Goal: Task Accomplishment & Management: Complete application form

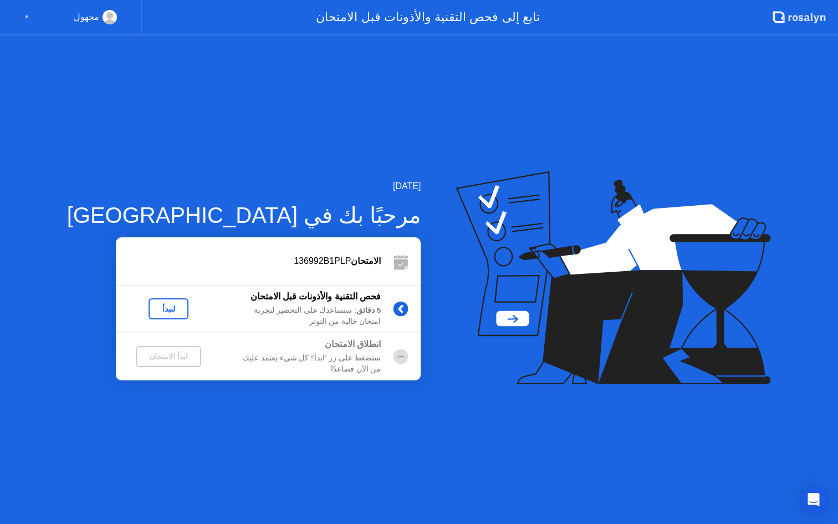
click at [490, 318] on icon at bounding box center [613, 277] width 315 height 213
click at [153, 308] on div "لنبدأ" at bounding box center [168, 308] width 31 height 9
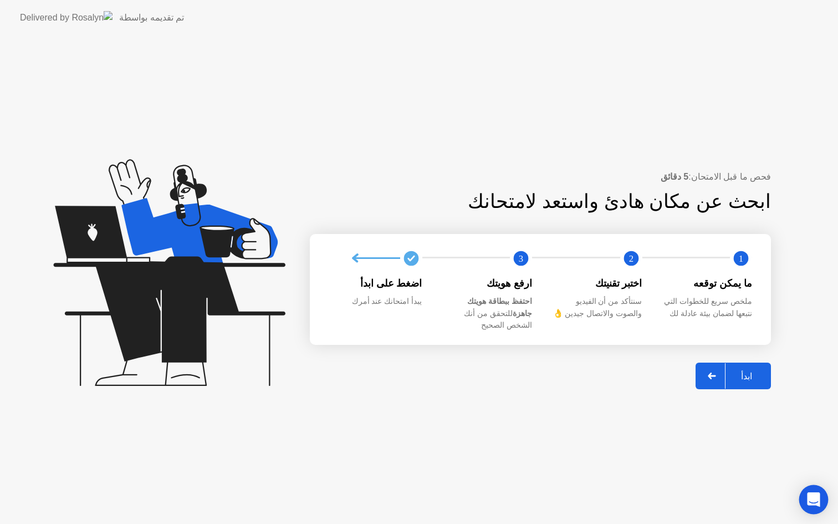
click at [815, 494] on icon "Open Intercom Messenger" at bounding box center [813, 499] width 13 height 14
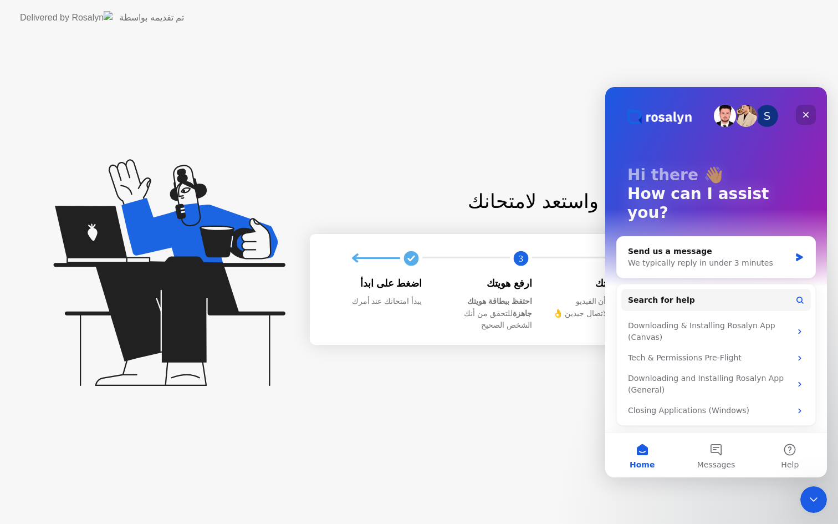
click at [811, 115] on div "Close" at bounding box center [806, 115] width 20 height 20
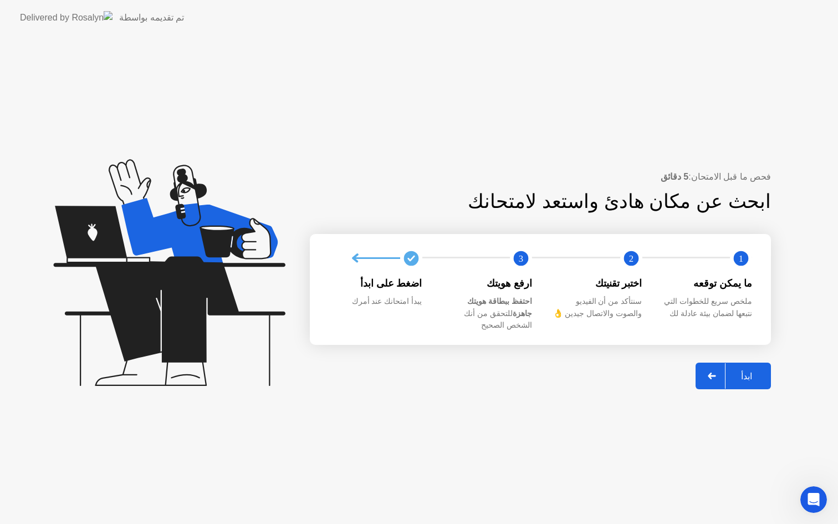
click at [714, 373] on icon at bounding box center [712, 376] width 8 height 7
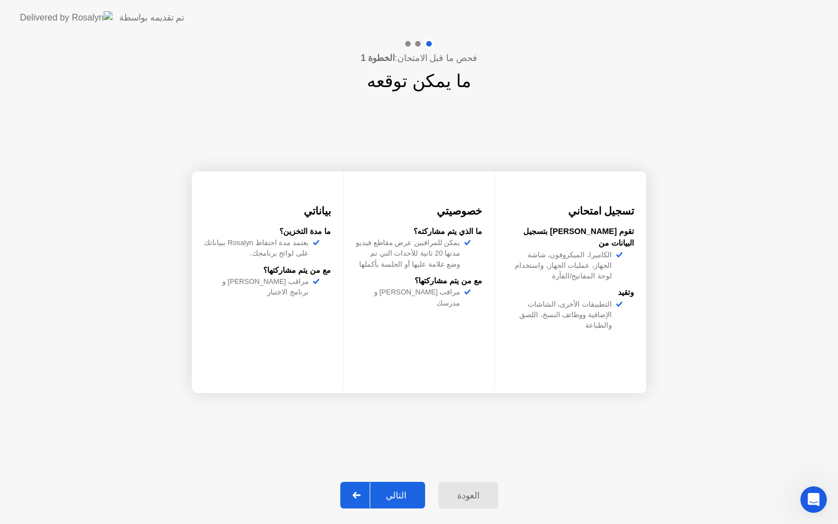
click at [471, 496] on div "العودة" at bounding box center [468, 495] width 53 height 11
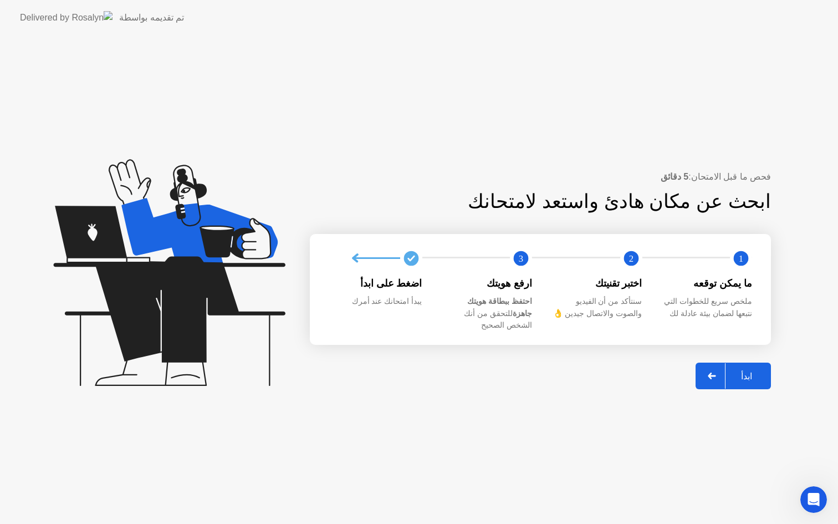
click at [716, 365] on div at bounding box center [712, 376] width 27 height 26
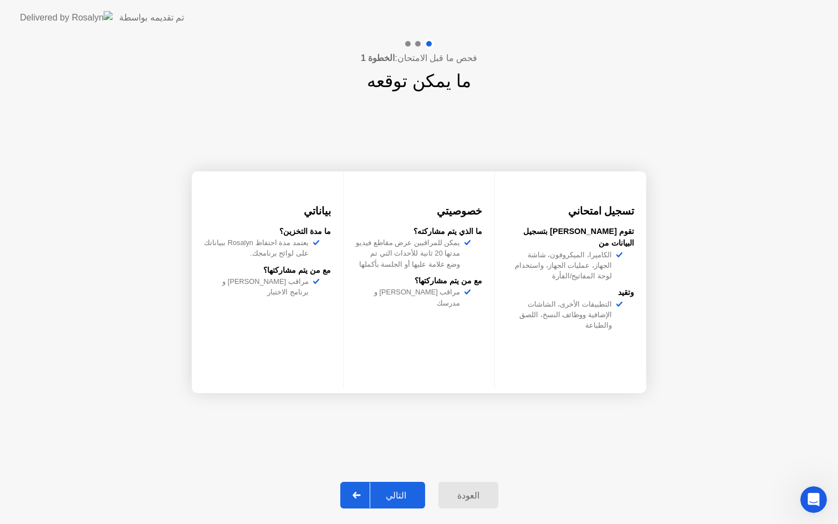
click at [356, 495] on icon at bounding box center [357, 495] width 8 height 7
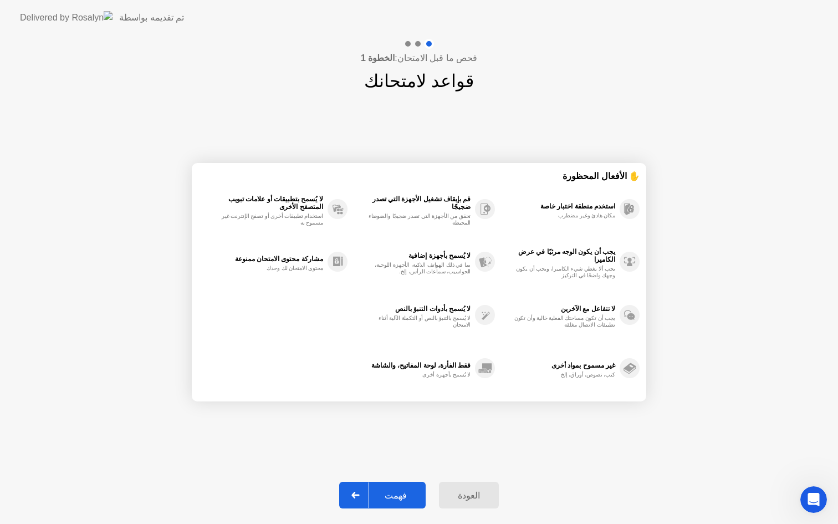
click at [399, 490] on div "فهمت" at bounding box center [395, 495] width 53 height 11
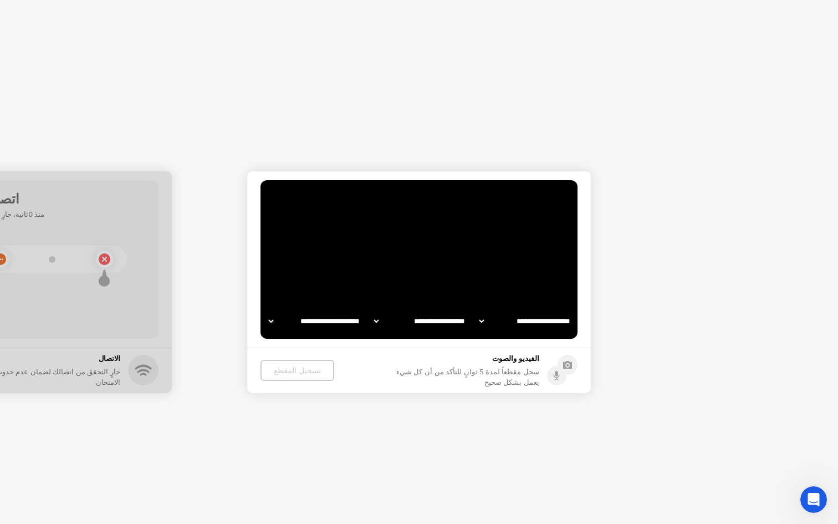
select select "**********"
select select "*******"
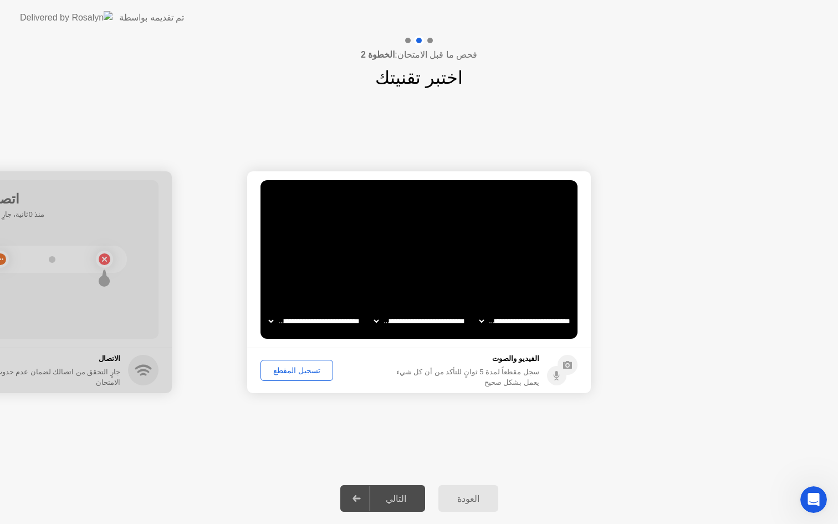
click at [310, 370] on div "تسجيل المقطع" at bounding box center [297, 370] width 65 height 9
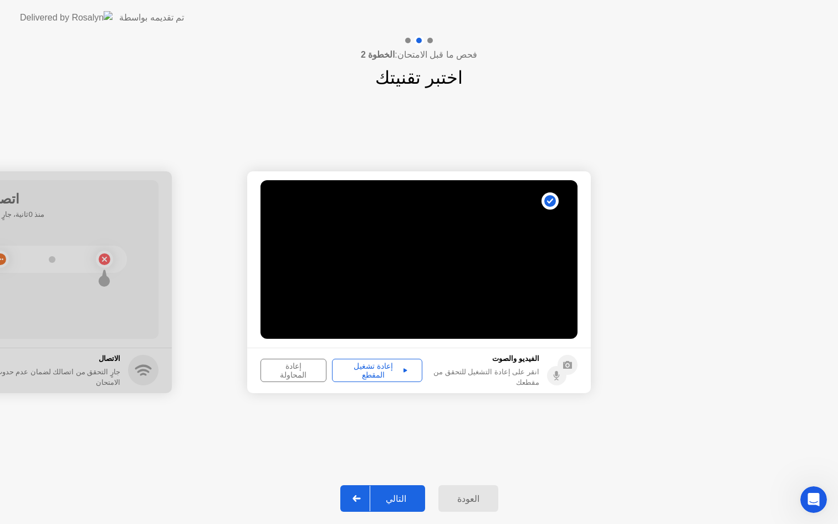
click at [362, 371] on div "إعادة تشغيل المقطع" at bounding box center [377, 371] width 83 height 18
click at [395, 499] on div "التالي" at bounding box center [396, 499] width 52 height 11
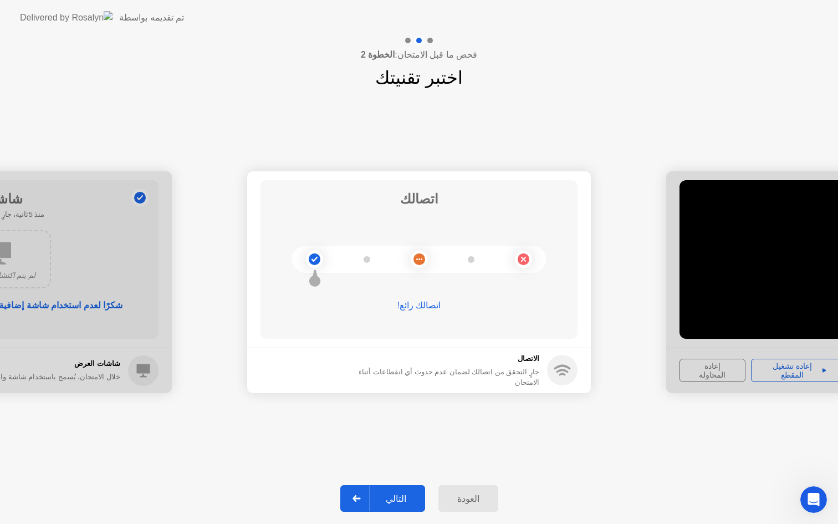
click at [395, 499] on div "التالي" at bounding box center [396, 499] width 52 height 11
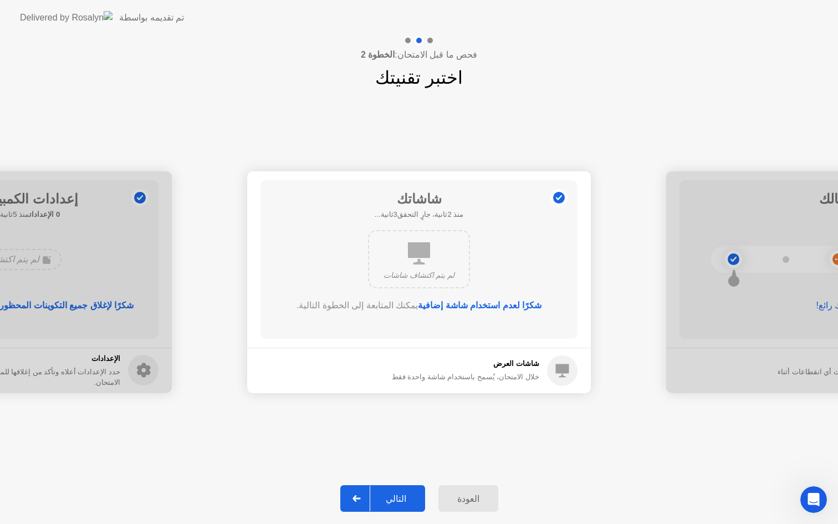
click at [395, 499] on div "التالي" at bounding box center [396, 499] width 52 height 11
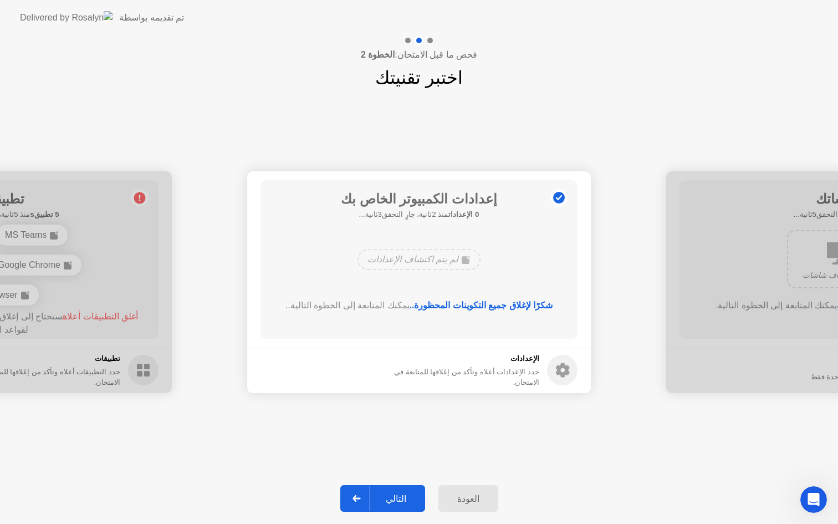
click at [395, 499] on div "التالي" at bounding box center [396, 499] width 52 height 11
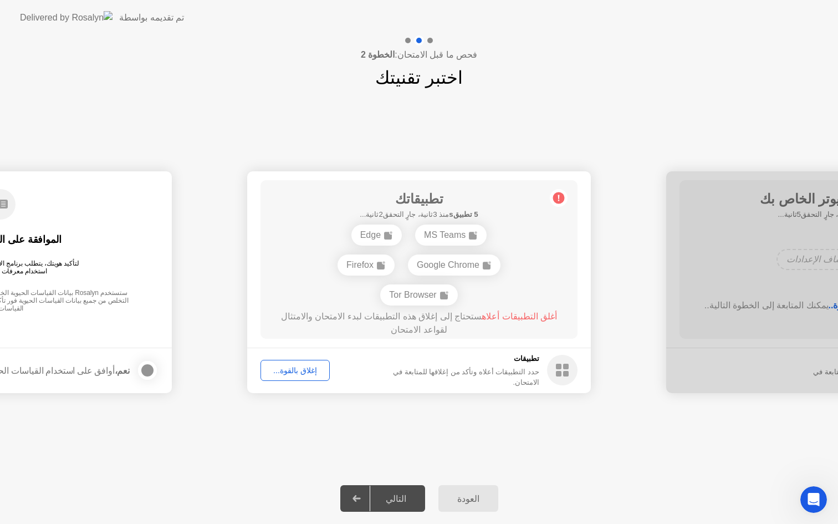
click at [278, 371] on div "إغلاق بالقوة..." at bounding box center [296, 370] width 62 height 9
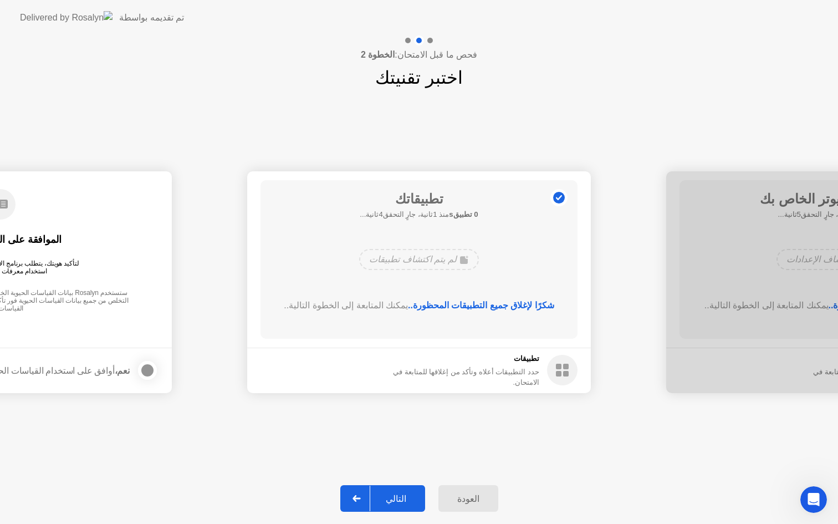
click at [389, 499] on div "التالي" at bounding box center [396, 499] width 52 height 11
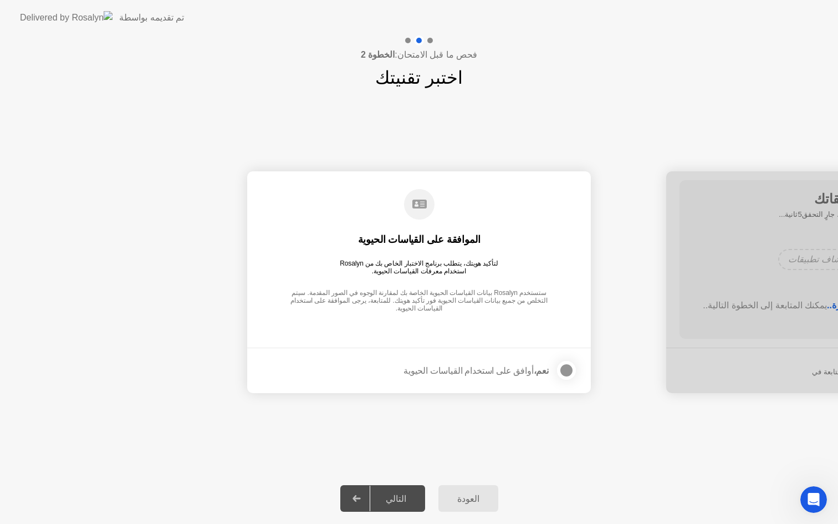
click at [504, 378] on div "نعم، أوافق على استخدام القياسات الحيوية" at bounding box center [491, 370] width 174 height 22
click at [571, 369] on div at bounding box center [566, 370] width 13 height 13
click at [395, 507] on button "التالي" at bounding box center [382, 498] width 85 height 27
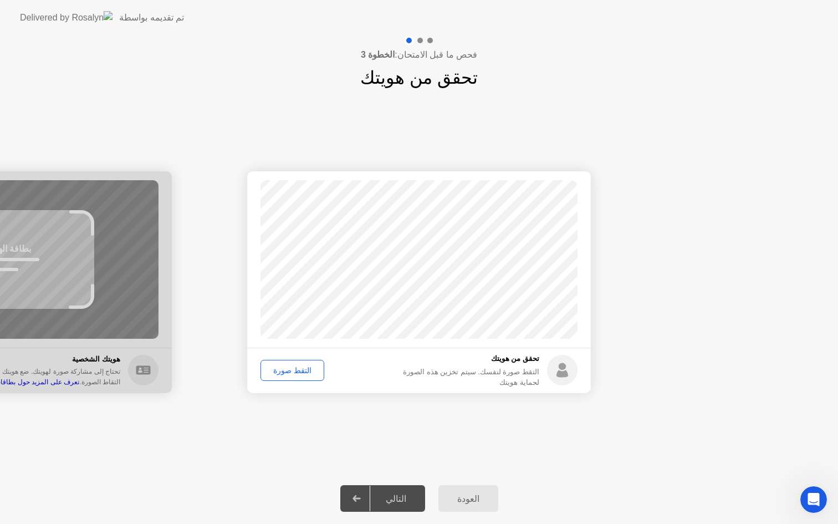
click at [290, 372] on div "التقط صورة" at bounding box center [293, 370] width 56 height 9
click at [293, 370] on div "إعادة الالتقاط" at bounding box center [295, 370] width 60 height 9
click at [293, 370] on div "التقط صورة" at bounding box center [293, 370] width 56 height 9
click at [399, 499] on div "التالي" at bounding box center [396, 499] width 52 height 11
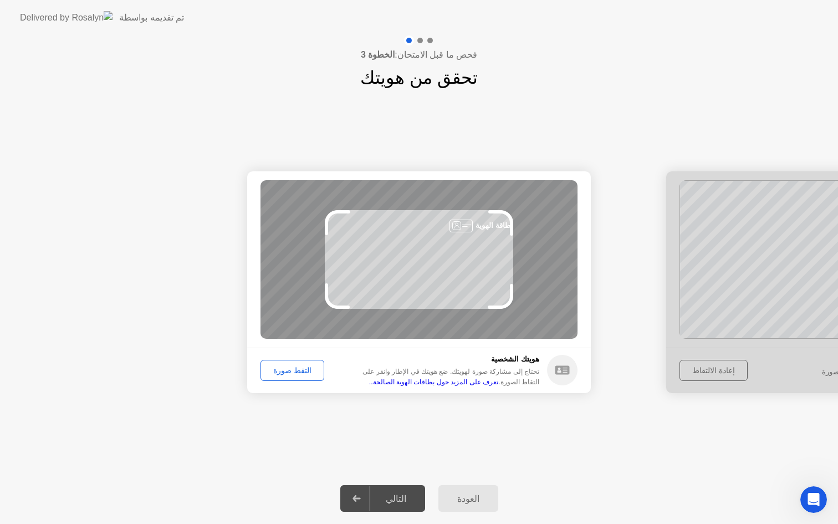
click at [291, 372] on div "التقط صورة" at bounding box center [293, 370] width 56 height 9
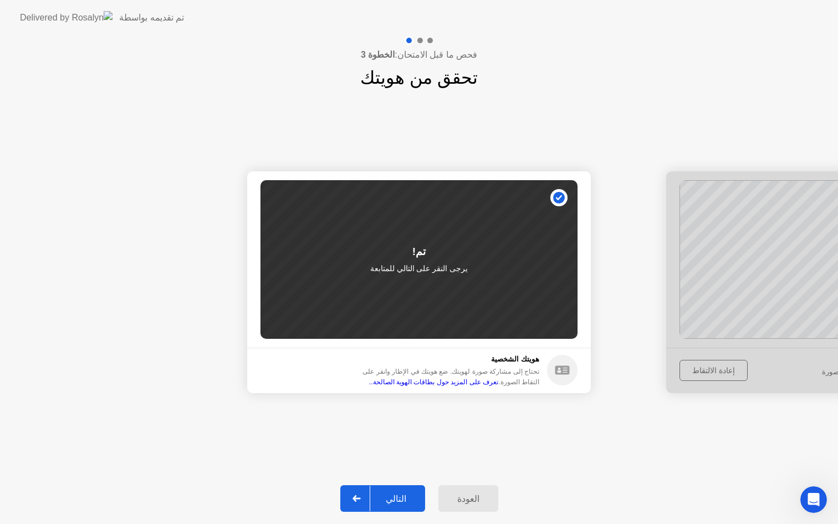
click at [402, 504] on div "التالي" at bounding box center [396, 499] width 52 height 11
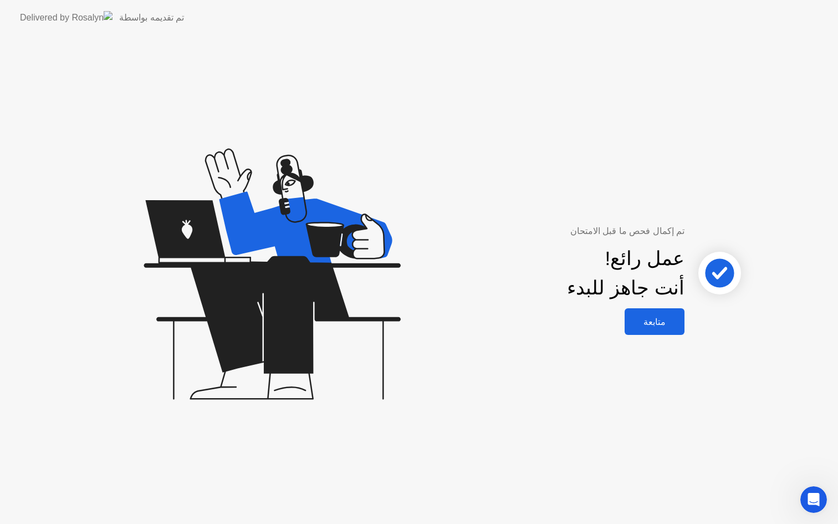
click at [665, 317] on div "متابعة" at bounding box center [654, 322] width 53 height 11
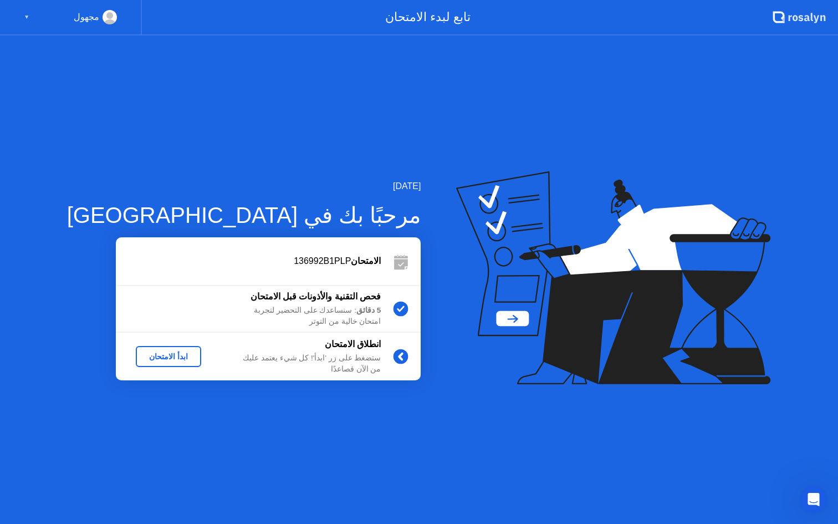
click at [140, 354] on div "ابدأ الامتحان" at bounding box center [168, 356] width 57 height 9
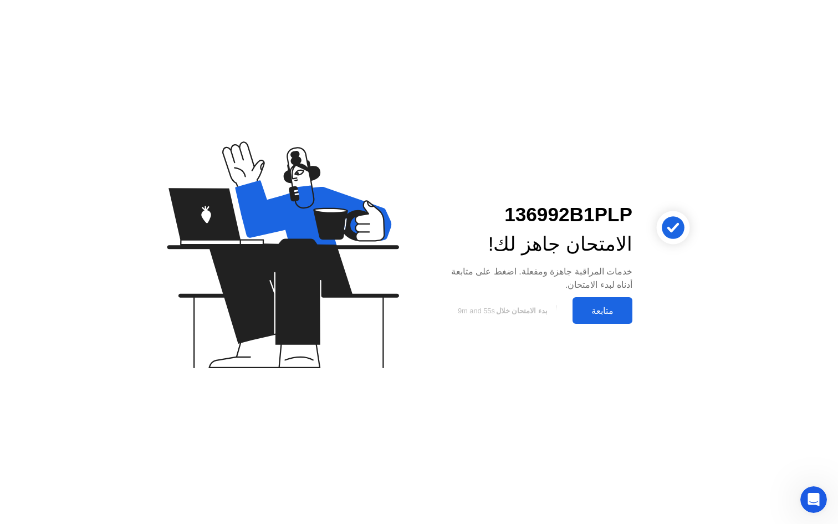
click at [608, 307] on div "متابعة" at bounding box center [602, 311] width 53 height 11
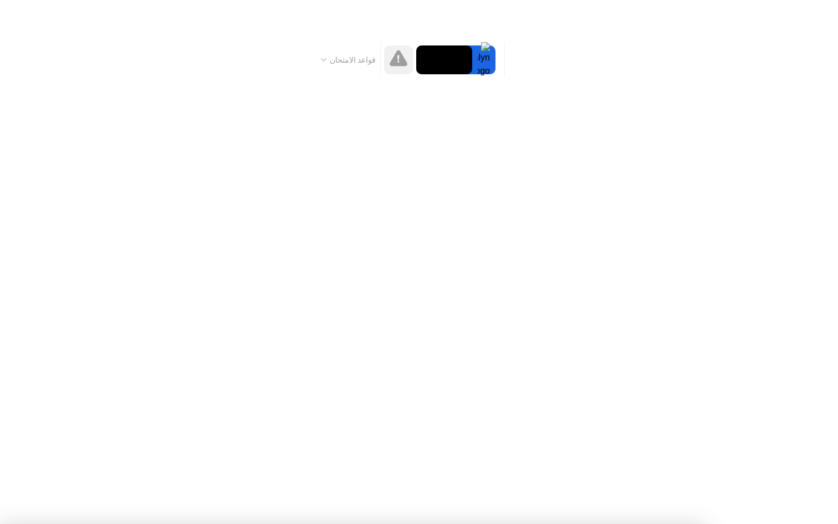
click at [618, 523] on div at bounding box center [419, 524] width 838 height 0
